Goal: Transaction & Acquisition: Purchase product/service

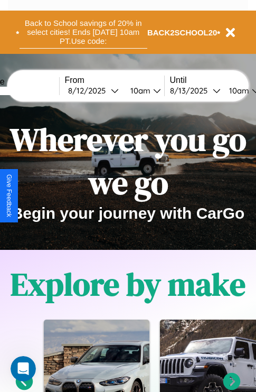
click at [83, 32] on button "Back to School savings of 20% in select cities! Ends 9/1 at 10am PT. Use code:" at bounding box center [84, 32] width 128 height 33
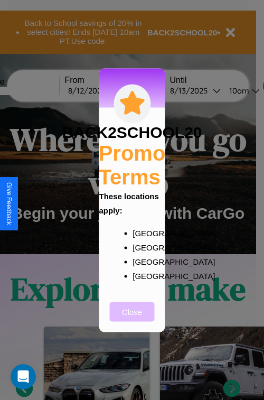
click at [132, 319] on button "Close" at bounding box center [132, 312] width 45 height 20
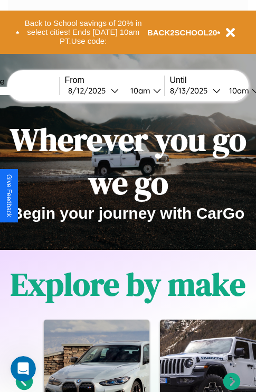
click at [35, 90] on input "text" at bounding box center [19, 91] width 79 height 8
type input "*******"
click at [106, 90] on div "8 / 12 / 2025" at bounding box center [89, 91] width 43 height 10
select select "*"
select select "****"
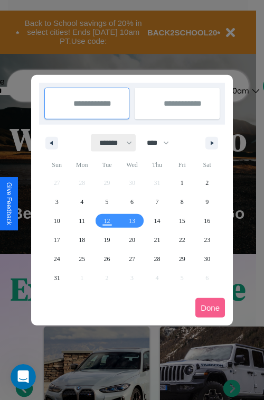
click at [111, 143] on select "******* ******** ***** ***** *** **** **** ****** ********* ******* ******** **…" at bounding box center [113, 142] width 45 height 17
select select "*"
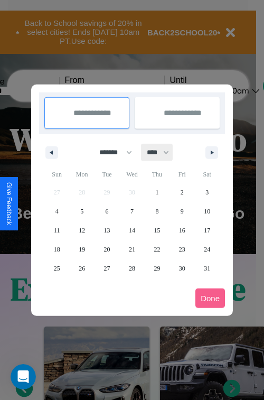
click at [163, 152] on select "**** **** **** **** **** **** **** **** **** **** **** **** **** **** **** ****…" at bounding box center [158, 152] width 32 height 17
select select "****"
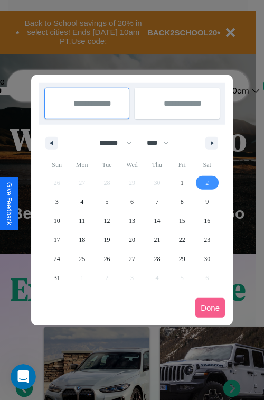
click at [207, 182] on span "2" at bounding box center [207, 182] width 3 height 19
type input "**********"
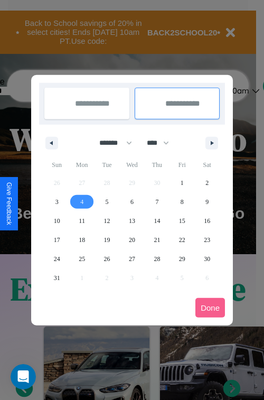
click at [82, 201] on span "4" at bounding box center [81, 201] width 3 height 19
type input "**********"
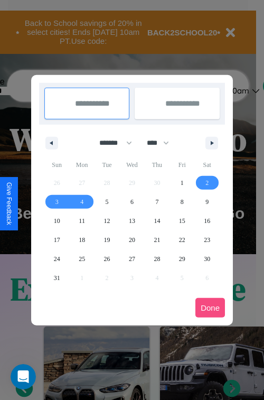
click at [210, 308] on button "Done" at bounding box center [211, 308] width 30 height 20
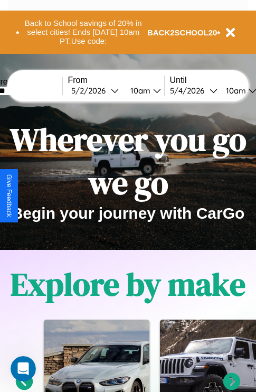
scroll to position [0, 36]
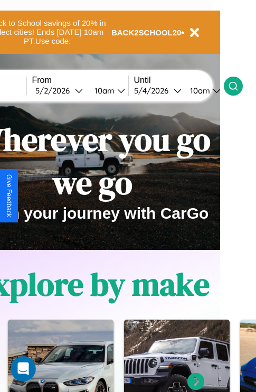
click at [239, 86] on icon at bounding box center [233, 86] width 11 height 11
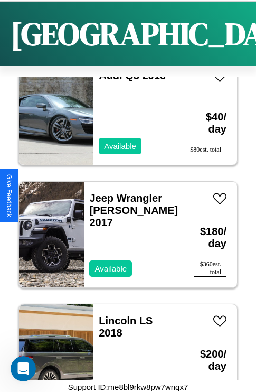
scroll to position [40, 0]
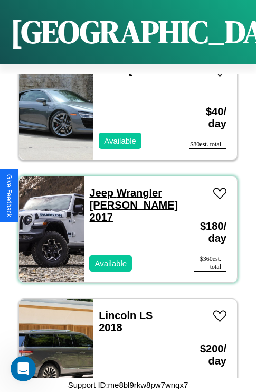
click at [108, 187] on link "Jeep Wrangler JK 2017" at bounding box center [133, 205] width 89 height 36
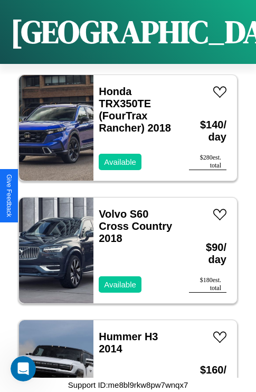
scroll to position [4824, 0]
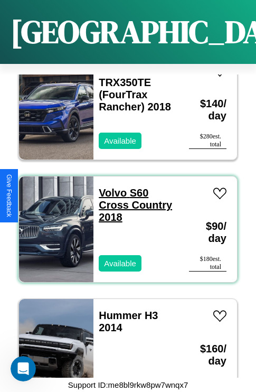
click at [109, 187] on link "Volvo S60 Cross Country 2018" at bounding box center [136, 205] width 74 height 36
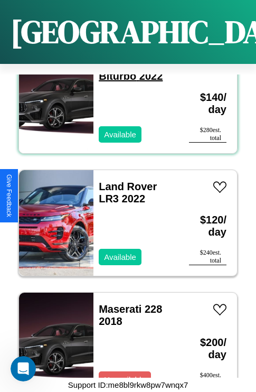
scroll to position [3720, 0]
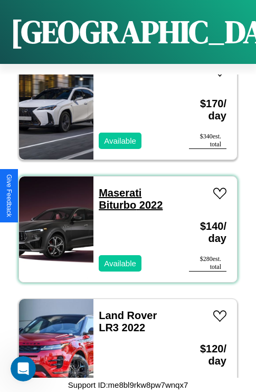
click at [117, 187] on link "Maserati Biturbo 2022" at bounding box center [131, 199] width 64 height 24
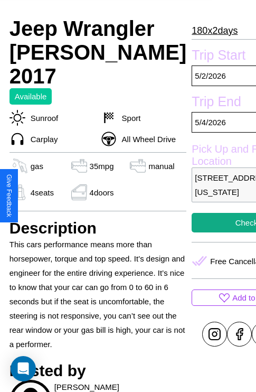
scroll to position [214, 36]
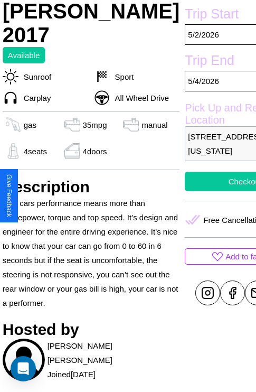
click at [196, 191] on button "Checkout" at bounding box center [245, 182] width 121 height 20
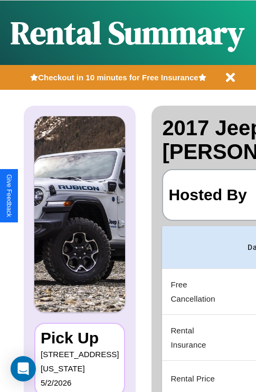
scroll to position [0, 205]
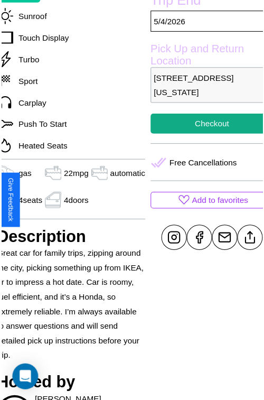
scroll to position [321, 44]
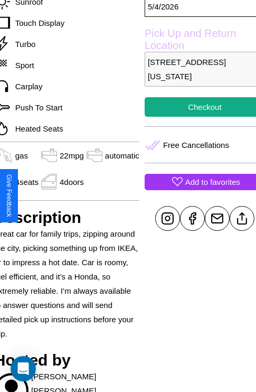
click at [196, 189] on p "Add to favorites" at bounding box center [213, 182] width 55 height 14
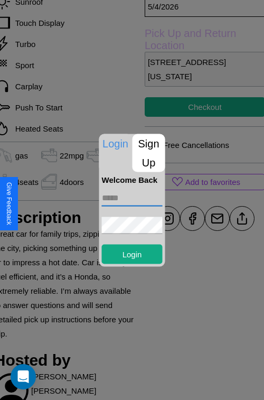
click at [132, 198] on input "text" at bounding box center [132, 197] width 61 height 17
type input "**********"
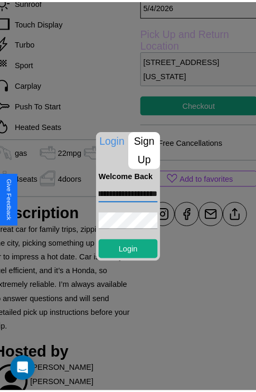
scroll to position [0, 0]
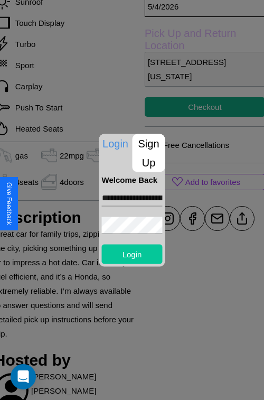
click at [132, 254] on button "Login" at bounding box center [132, 254] width 61 height 20
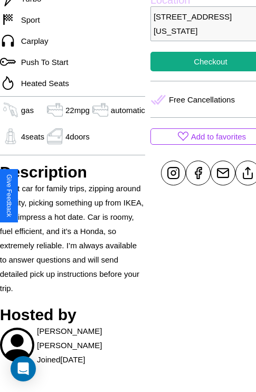
scroll to position [357, 39]
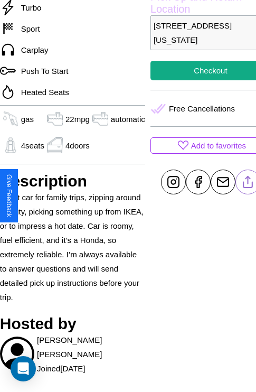
click at [248, 184] on line at bounding box center [248, 180] width 0 height 7
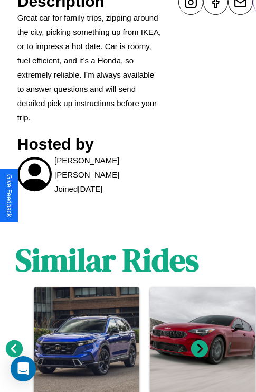
scroll to position [592, 16]
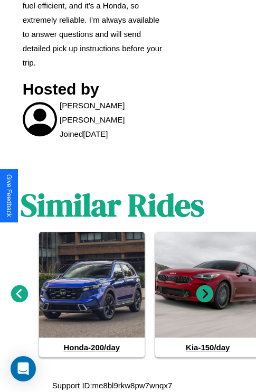
click at [19, 294] on icon at bounding box center [19, 294] width 17 height 17
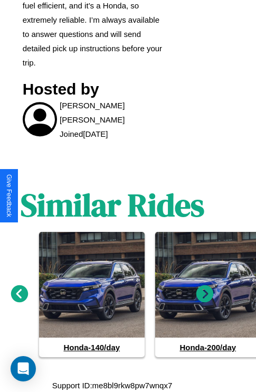
click at [19, 294] on icon at bounding box center [19, 294] width 17 height 17
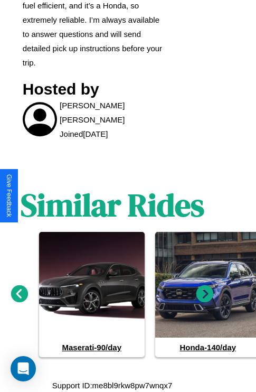
click at [205, 294] on icon at bounding box center [205, 294] width 17 height 17
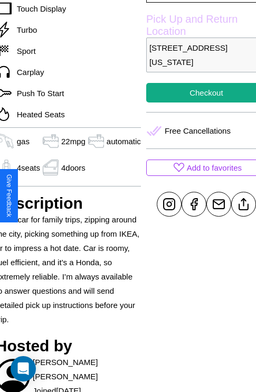
scroll to position [321, 44]
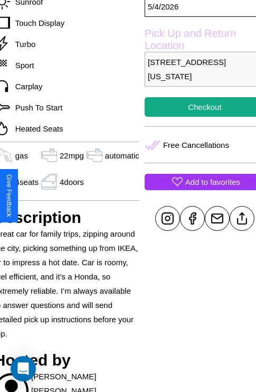
click at [196, 189] on p "Add to favorites" at bounding box center [213, 182] width 55 height 14
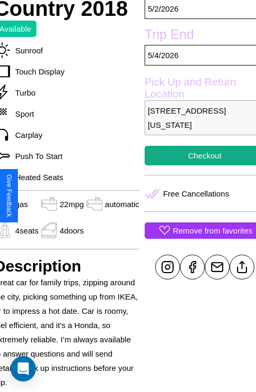
scroll to position [246, 44]
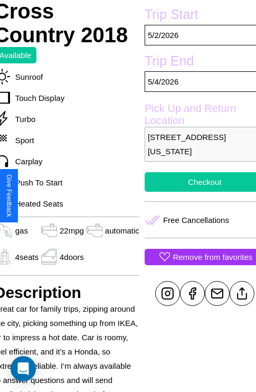
click at [196, 192] on button "Checkout" at bounding box center [205, 182] width 121 height 20
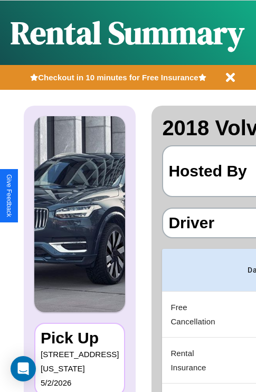
scroll to position [0, 205]
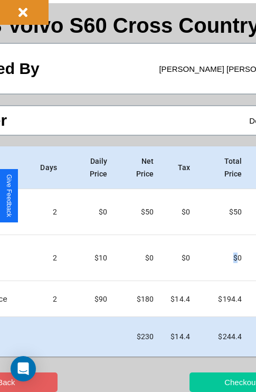
click at [205, 382] on button "Checkout" at bounding box center [241, 383] width 103 height 20
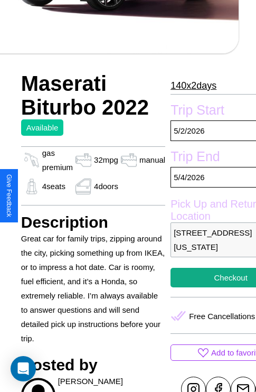
scroll to position [388, 38]
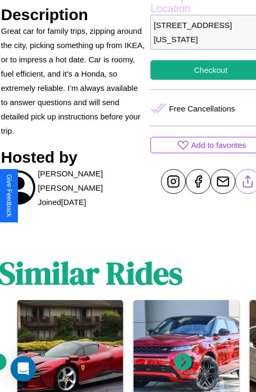
click at [249, 183] on line at bounding box center [249, 179] width 0 height 7
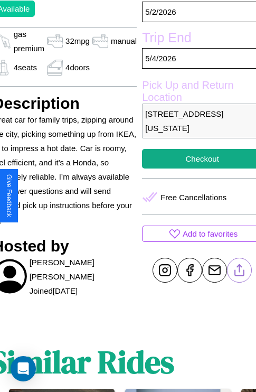
scroll to position [277, 48]
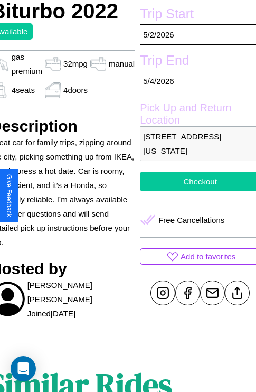
click at [196, 191] on button "Checkout" at bounding box center [200, 182] width 121 height 20
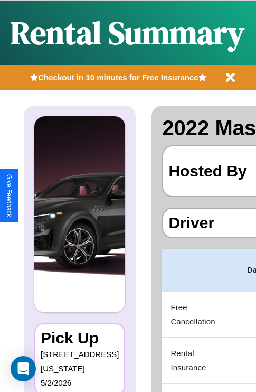
scroll to position [0, 205]
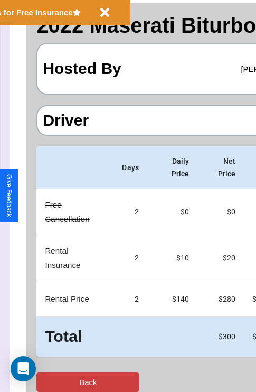
click at [51, 382] on button "Back" at bounding box center [87, 383] width 103 height 20
